Goal: Find specific page/section: Find specific page/section

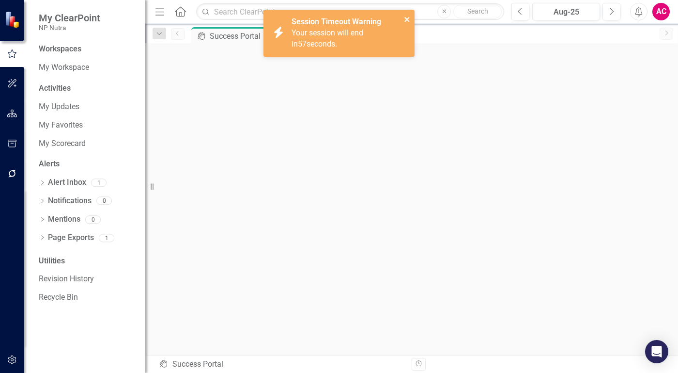
click at [407, 19] on icon "close" at bounding box center [407, 19] width 5 height 5
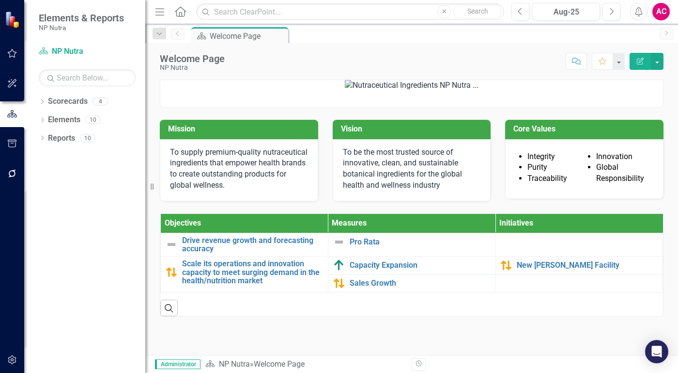
scroll to position [25, 0]
click at [69, 51] on link "Scorecard NP Nutra" at bounding box center [87, 51] width 97 height 11
click at [10, 53] on icon "button" at bounding box center [12, 53] width 10 height 8
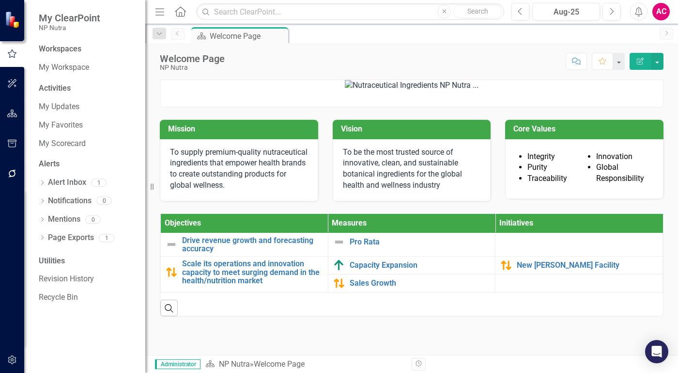
click at [156, 14] on icon "Menu" at bounding box center [160, 11] width 13 height 10
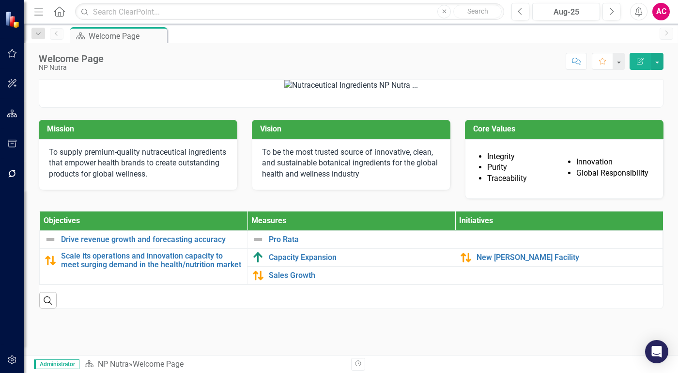
click at [31, 13] on div "Menu Home Search Close Search" at bounding box center [266, 11] width 470 height 18
click at [42, 11] on icon "Menu" at bounding box center [38, 11] width 13 height 10
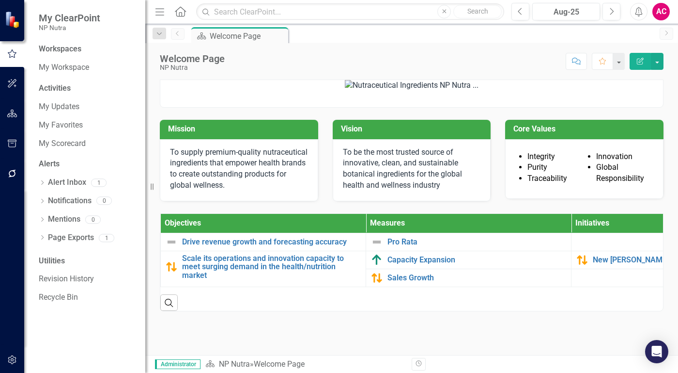
scroll to position [25, 0]
click at [176, 11] on icon at bounding box center [180, 11] width 11 height 10
